Goal: Navigation & Orientation: Find specific page/section

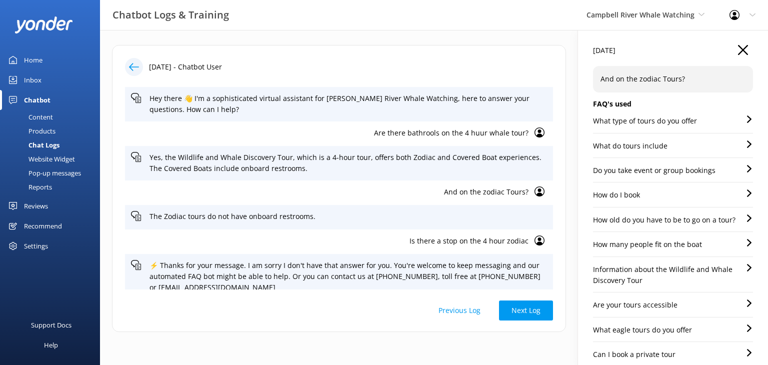
click at [44, 64] on link "Home" at bounding box center [50, 60] width 100 height 20
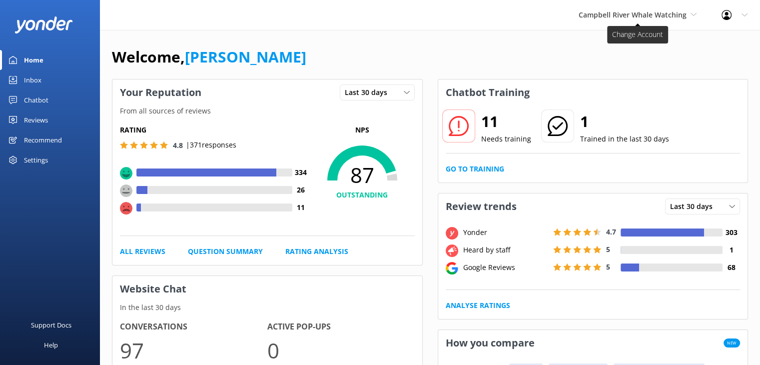
click at [658, 11] on span "Campbell River Whale Watching" at bounding box center [633, 14] width 108 height 9
click at [630, 40] on link "Wildcoast Adventures" at bounding box center [616, 42] width 100 height 24
